Goal: Task Accomplishment & Management: Use online tool/utility

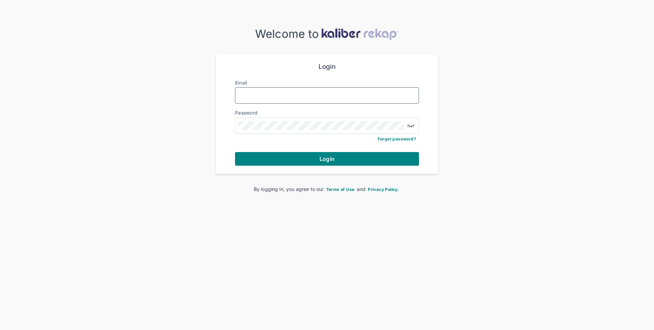
click at [290, 95] on input "Email" at bounding box center [327, 95] width 178 height 9
type input "*"
type input "**********"
click at [309, 157] on button "Login" at bounding box center [327, 159] width 184 height 14
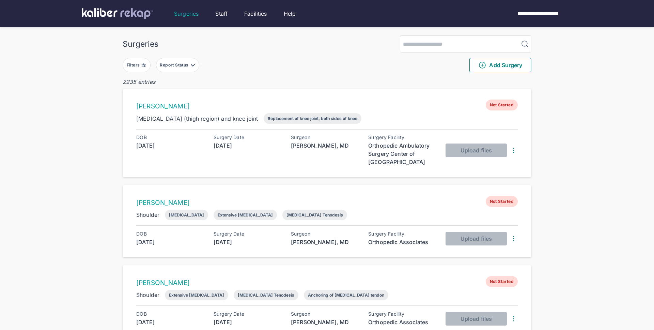
click at [147, 70] on button "Filters" at bounding box center [137, 65] width 28 height 14
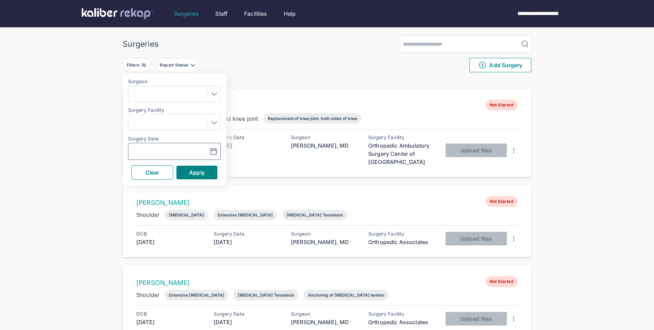
click at [213, 150] on icon "button" at bounding box center [214, 151] width 6 height 6
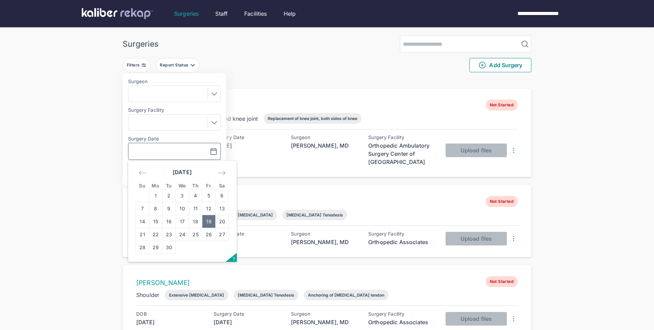
click at [212, 221] on td "19" at bounding box center [208, 221] width 13 height 13
type input "**********"
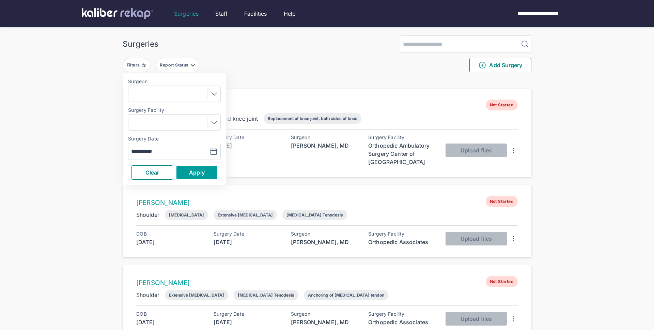
click at [202, 175] on span "Apply" at bounding box center [197, 172] width 16 height 7
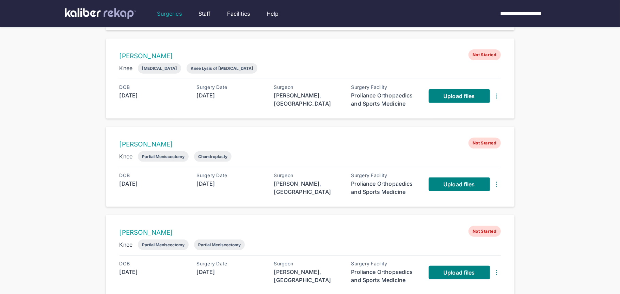
scroll to position [148, 0]
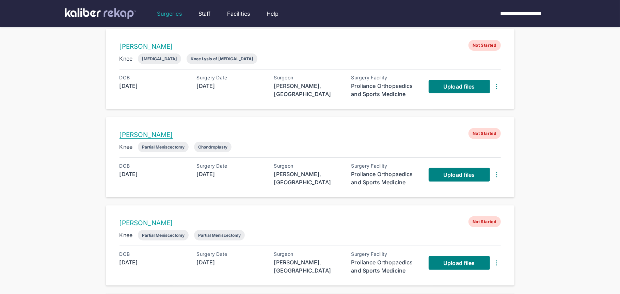
click at [165, 134] on link "[PERSON_NAME]" at bounding box center [146, 135] width 53 height 8
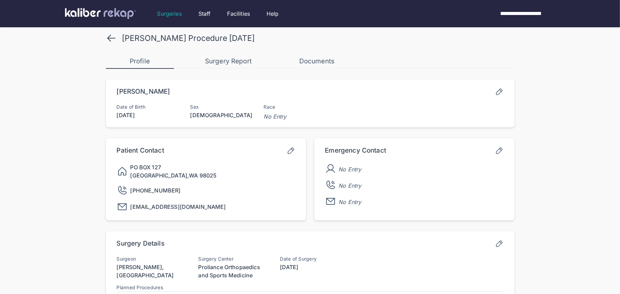
scroll to position [9, 0]
drag, startPoint x: 123, startPoint y: 38, endPoint x: 189, endPoint y: 40, distance: 66.5
click at [190, 39] on div "[PERSON_NAME] Procedure [DATE]" at bounding box center [188, 39] width 133 height 10
click at [189, 40] on div "[PERSON_NAME] Procedure [DATE]" at bounding box center [188, 39] width 133 height 10
click at [110, 36] on icon at bounding box center [111, 38] width 7 height 6
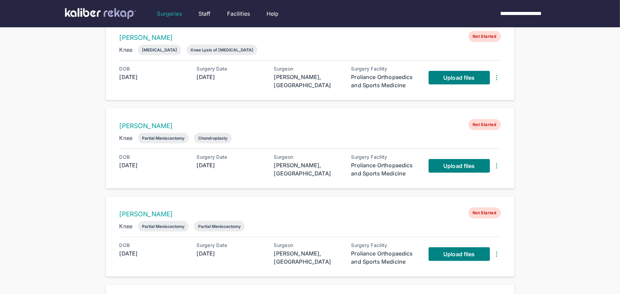
scroll to position [158, 0]
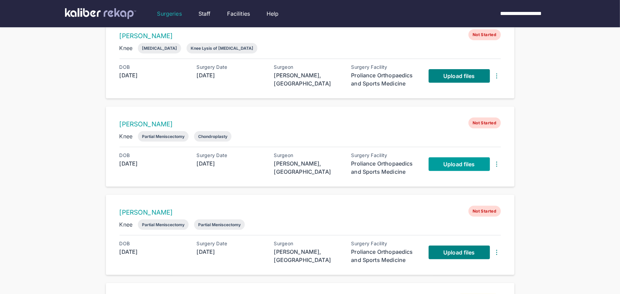
click at [450, 164] on span "Upload files" at bounding box center [459, 164] width 31 height 7
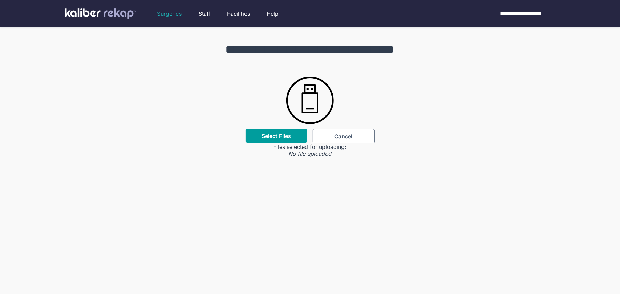
click at [283, 142] on div "Select Files" at bounding box center [276, 136] width 61 height 14
click at [274, 136] on label "Select Files" at bounding box center [277, 136] width 30 height 7
click at [0, 0] on input "Select Files" at bounding box center [0, 0] width 0 height 0
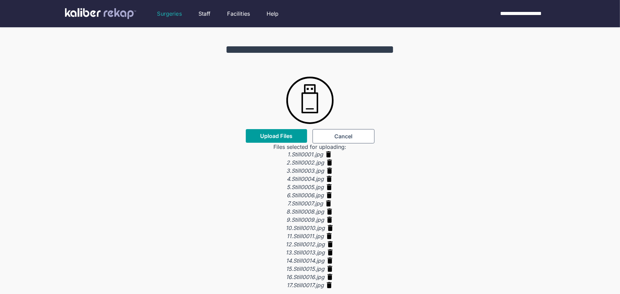
click at [256, 138] on button "Upload Files" at bounding box center [276, 136] width 61 height 14
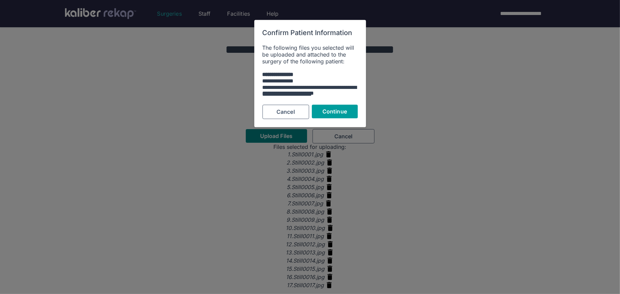
click at [349, 109] on button "Continue" at bounding box center [335, 112] width 46 height 14
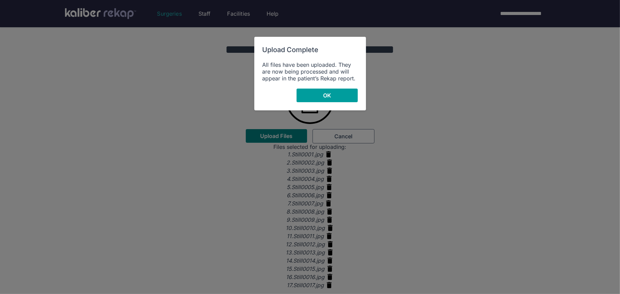
click at [310, 99] on button "OK" at bounding box center [327, 96] width 61 height 14
